Goal: Task Accomplishment & Management: Manage account settings

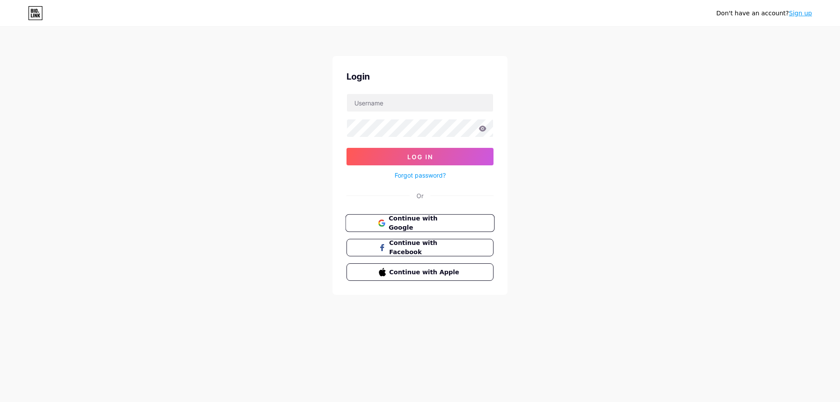
click at [432, 218] on span "Continue with Google" at bounding box center [424, 223] width 73 height 19
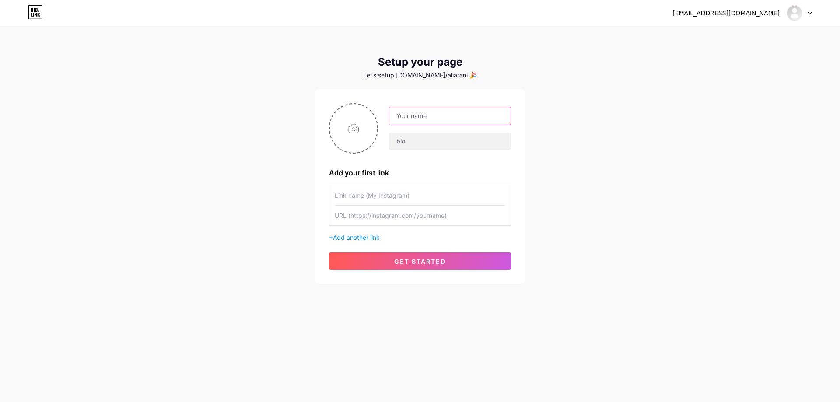
click at [443, 120] on input "text" at bounding box center [450, 115] width 122 height 17
paste input "[PERSON_NAME]"
type input "[PERSON_NAME]"
click at [430, 140] on input "text" at bounding box center [450, 141] width 122 height 17
paste input "[PERSON_NAME], músico. Subía videos de mis canciones. Nadie los veía. A veces t…"
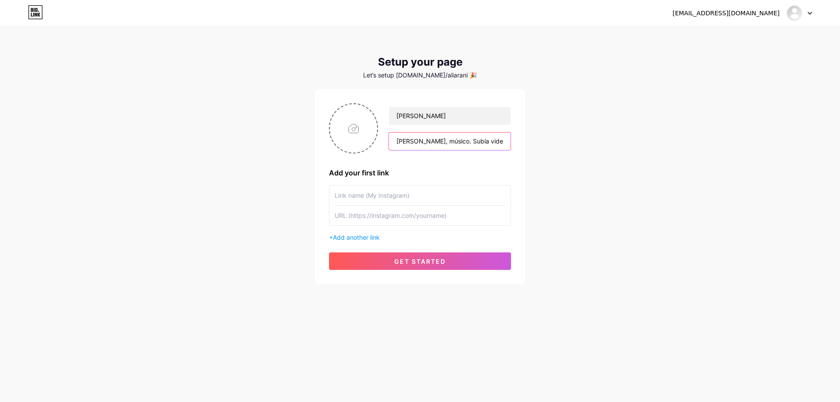
scroll to position [0, 1357]
type input "[PERSON_NAME], músico. Subía videos de mis canciones. Nadie los veía. A veces t…"
click at [398, 199] on input "text" at bounding box center [420, 195] width 171 height 20
click at [360, 132] on input "file" at bounding box center [353, 128] width 47 height 49
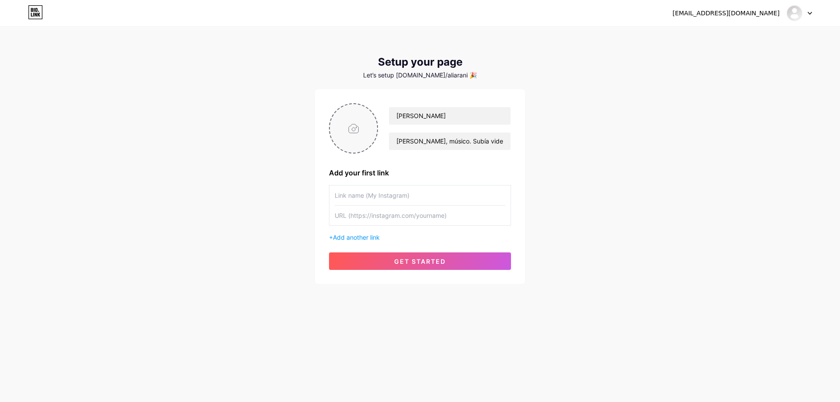
type input "C:\fakepath\1.jpg"
click at [395, 217] on input "text" at bounding box center [420, 216] width 171 height 20
paste input "[URL][DOMAIN_NAME]"
type input "[URL][DOMAIN_NAME]"
click at [404, 196] on input "text" at bounding box center [420, 195] width 171 height 20
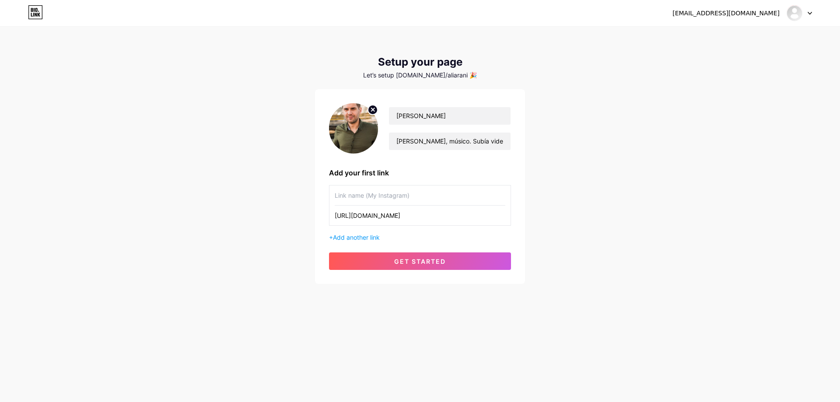
paste input "Visitar ahora"
type input "Visitar ahora"
click at [577, 210] on div "[EMAIL_ADDRESS][DOMAIN_NAME] Dashboard Logout Setup your page Let’s setup [DOMA…" at bounding box center [420, 156] width 840 height 312
click at [414, 268] on button "get started" at bounding box center [420, 260] width 182 height 17
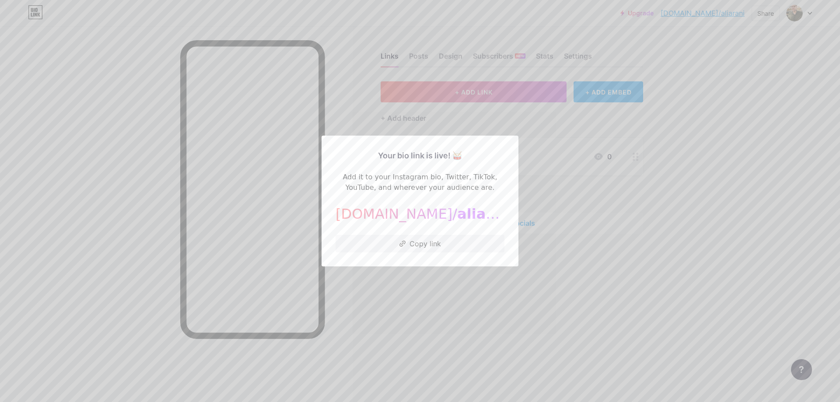
click at [574, 116] on div at bounding box center [420, 201] width 840 height 402
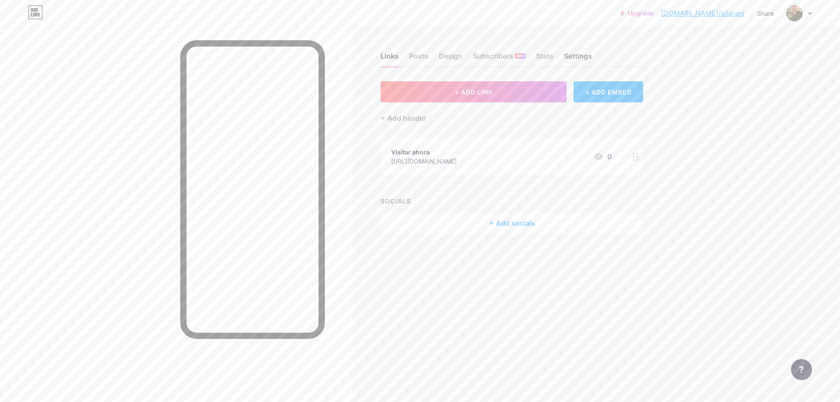
click at [573, 54] on div "Settings" at bounding box center [578, 59] width 28 height 16
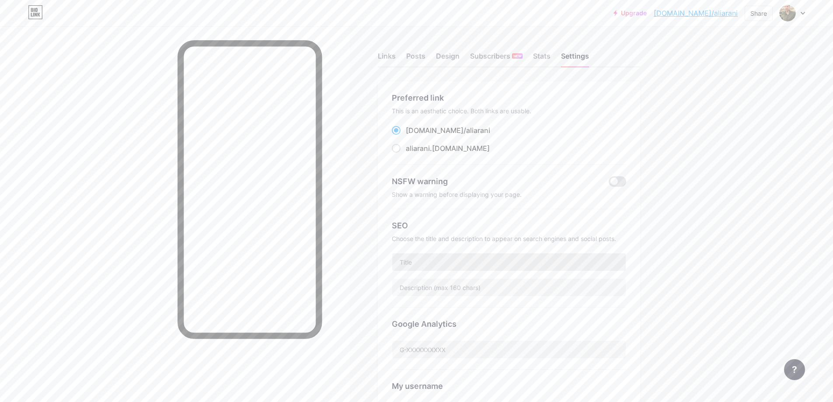
scroll to position [282, 0]
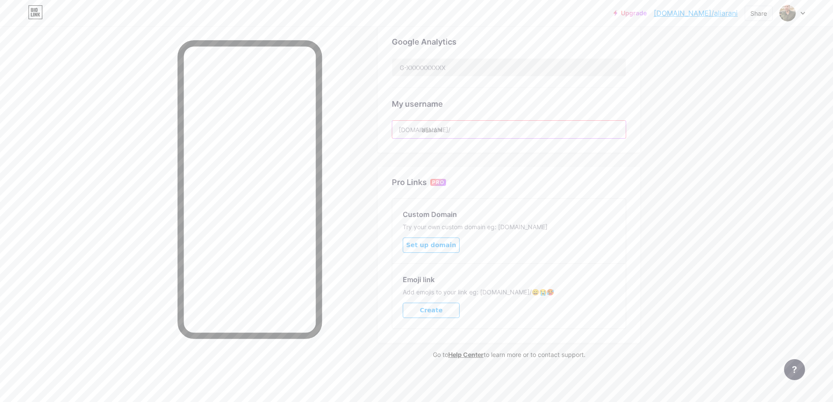
click at [463, 125] on input "aliarani" at bounding box center [509, 129] width 234 height 17
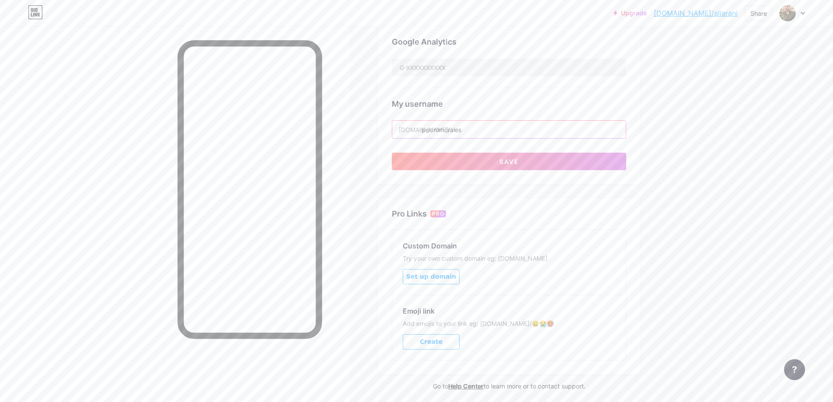
type input "pedromorales"
click at [490, 165] on button "Save" at bounding box center [509, 161] width 234 height 17
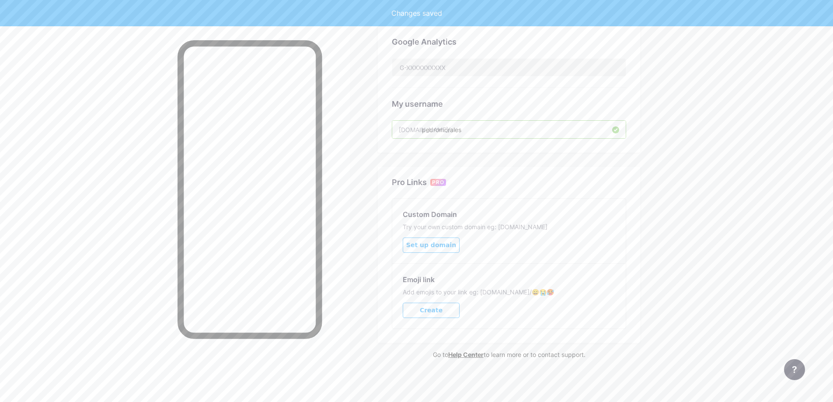
click at [719, 14] on div "Changes saved" at bounding box center [416, 13] width 833 height 26
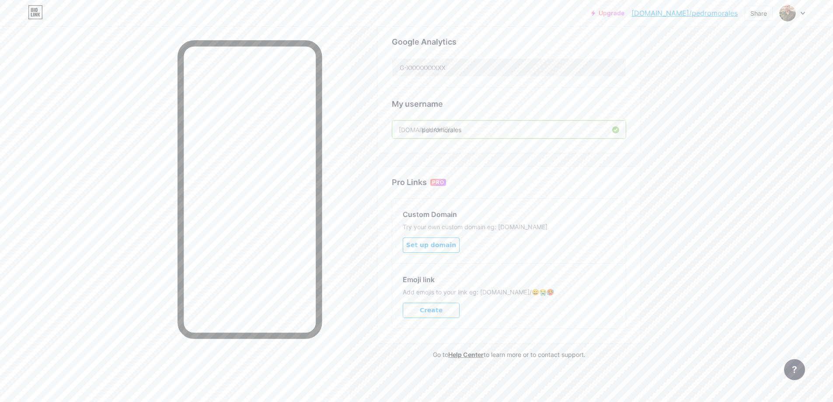
click at [691, 14] on link "[DOMAIN_NAME]/pedromorales" at bounding box center [685, 13] width 106 height 10
